Goal: Find contact information: Find contact information

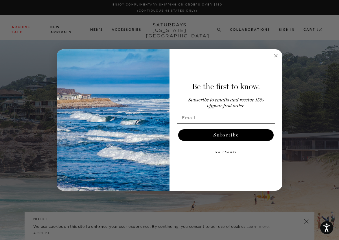
click at [275, 56] on circle "Close dialog" at bounding box center [276, 55] width 7 height 7
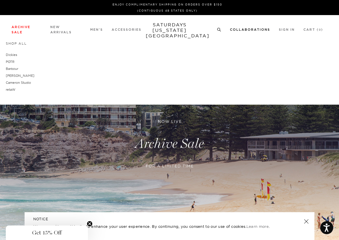
click at [266, 28] on link "Collaborations" at bounding box center [250, 29] width 40 height 3
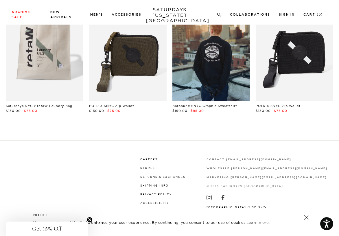
scroll to position [58, 0]
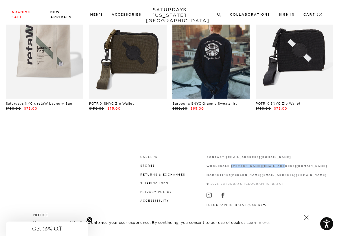
drag, startPoint x: 332, startPoint y: 164, endPoint x: 271, endPoint y: 166, distance: 60.8
click at [271, 166] on div "Careers Stores Returns & Exchanges Shipping Info Privacy Policy Accessibility T…" at bounding box center [169, 187] width 339 height 98
copy strong "[PERSON_NAME][EMAIL_ADDRESS][DOMAIN_NAME]"
